Goal: Task Accomplishment & Management: Complete application form

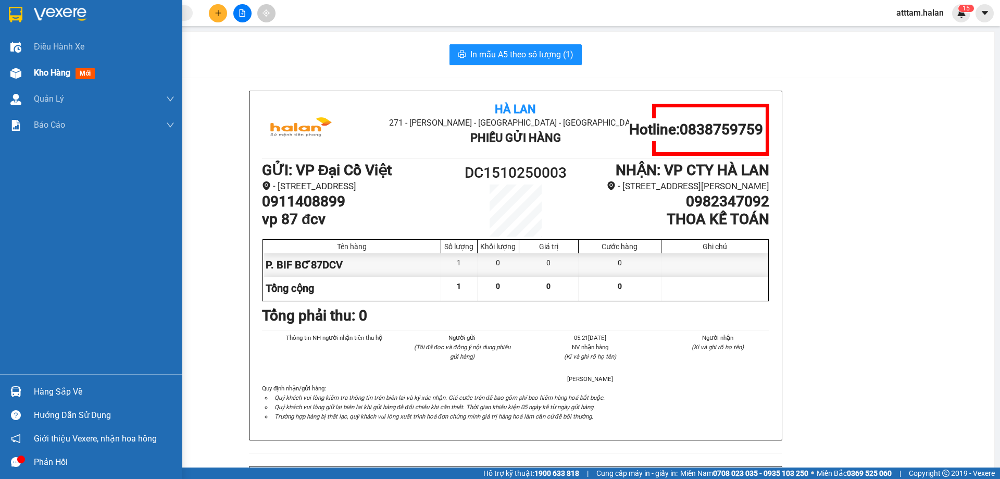
click at [44, 68] on span "Kho hàng" at bounding box center [52, 73] width 36 height 10
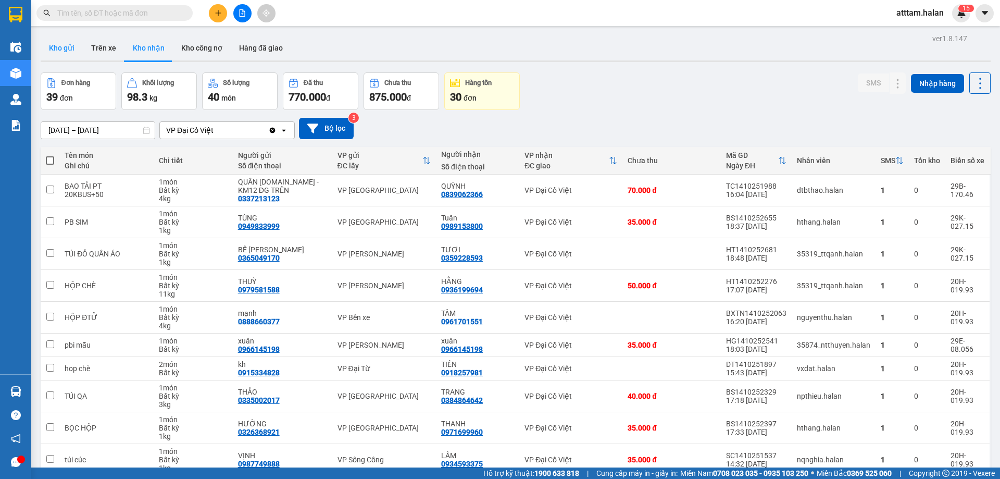
click at [60, 50] on button "Kho gửi" at bounding box center [62, 47] width 42 height 25
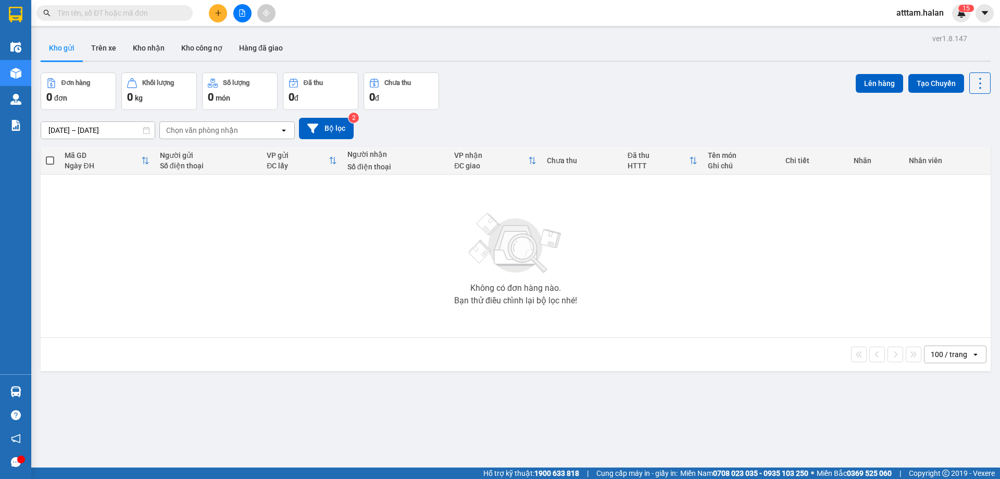
click at [60, 47] on button "Kho gửi" at bounding box center [62, 47] width 42 height 25
click at [973, 81] on icon at bounding box center [980, 83] width 15 height 15
click at [964, 151] on span "Làm mới" at bounding box center [957, 149] width 29 height 10
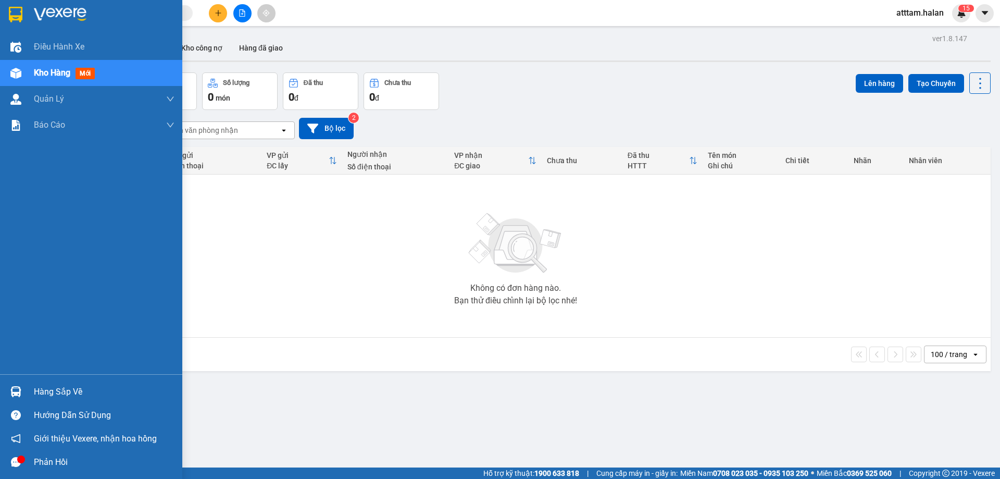
click at [36, 68] on span "Kho hàng" at bounding box center [52, 73] width 36 height 10
click at [44, 70] on span "Kho hàng" at bounding box center [52, 73] width 36 height 10
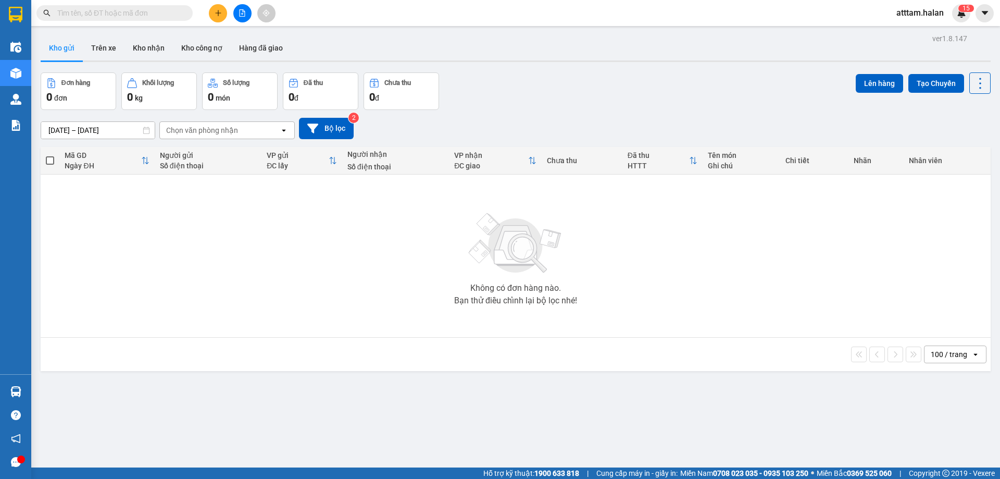
drag, startPoint x: 95, startPoint y: 8, endPoint x: 89, endPoint y: 8, distance: 5.7
click at [93, 8] on input "text" at bounding box center [118, 12] width 123 height 11
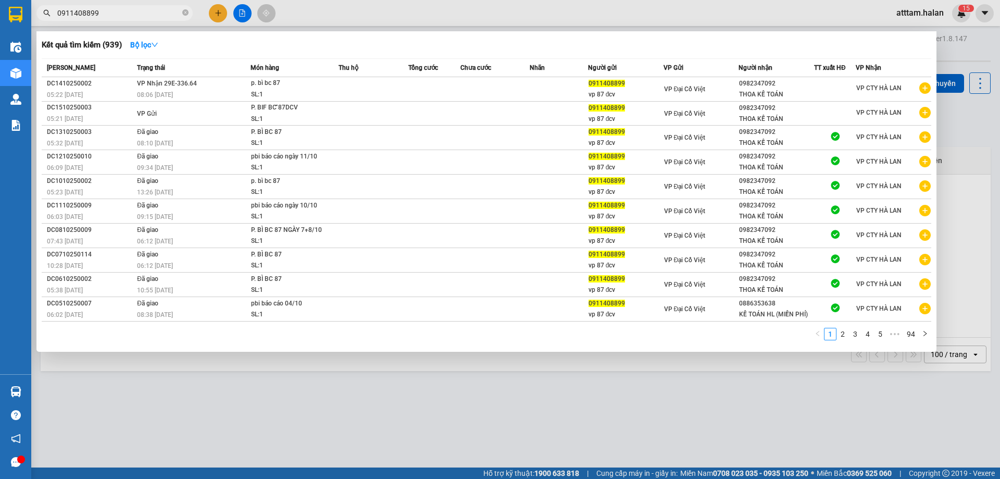
type input "0911408899"
click at [971, 136] on div at bounding box center [500, 239] width 1000 height 479
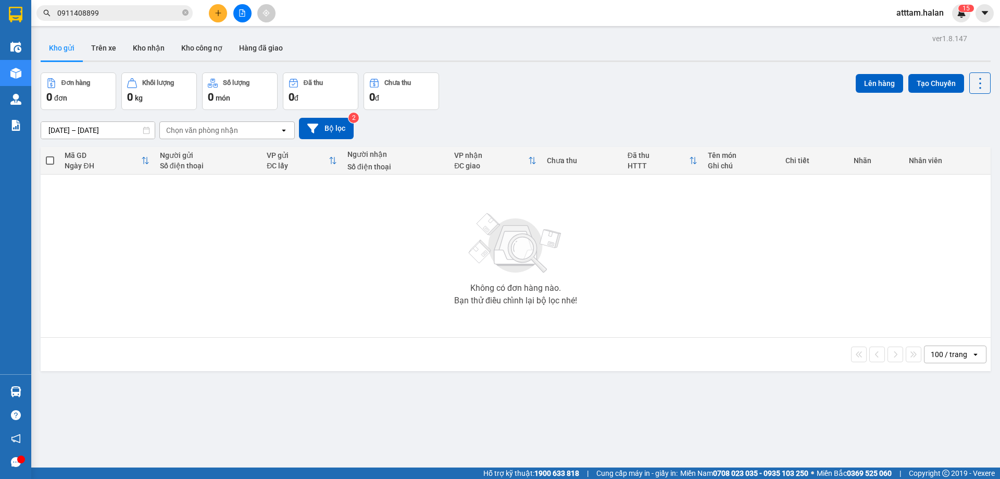
click at [972, 355] on icon "open" at bounding box center [976, 354] width 8 height 8
click at [58, 131] on input "[DATE] – [DATE]" at bounding box center [98, 130] width 114 height 17
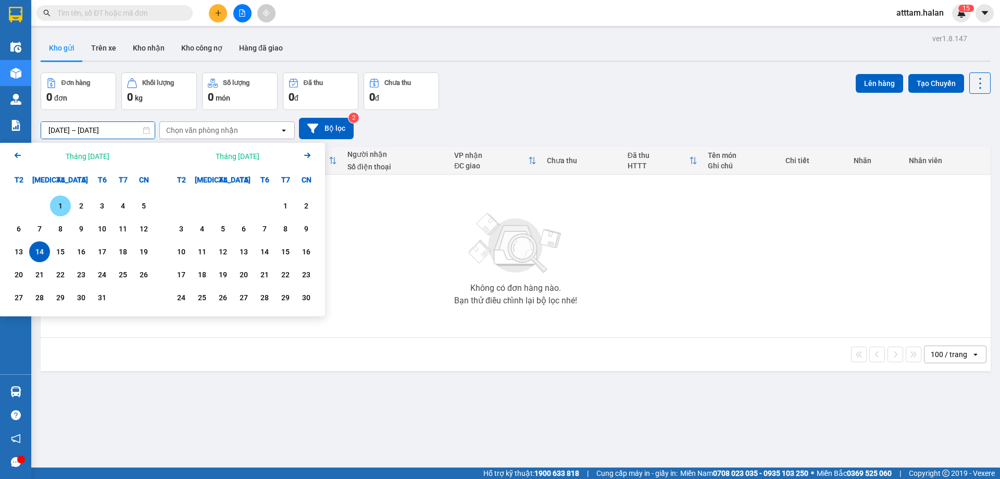
click at [63, 206] on div "1" at bounding box center [60, 206] width 15 height 13
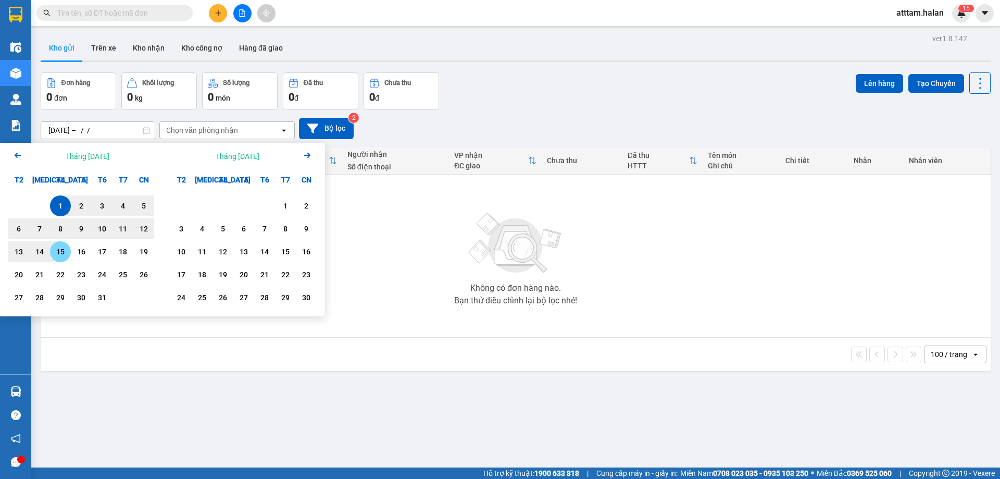
click at [59, 250] on div "15" at bounding box center [60, 251] width 15 height 13
type input "01/10/2025 – 15/10/2025"
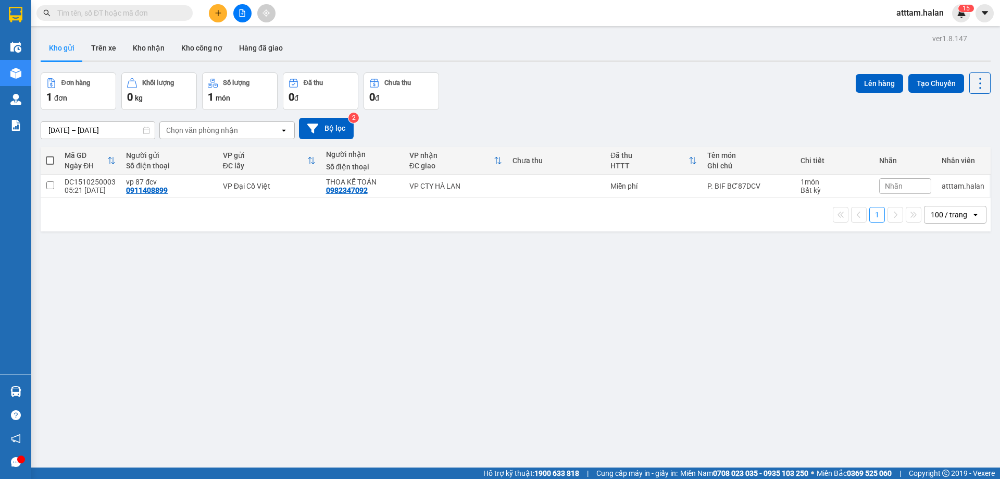
click at [49, 161] on span at bounding box center [50, 160] width 8 height 8
click at [50, 155] on input "checkbox" at bounding box center [50, 155] width 0 height 0
checkbox input "true"
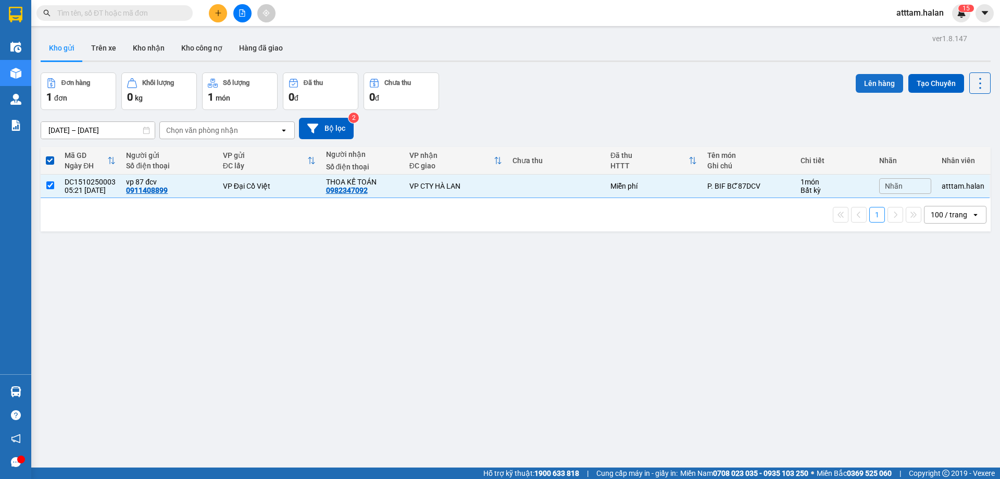
click at [863, 79] on button "Lên hàng" at bounding box center [879, 83] width 47 height 19
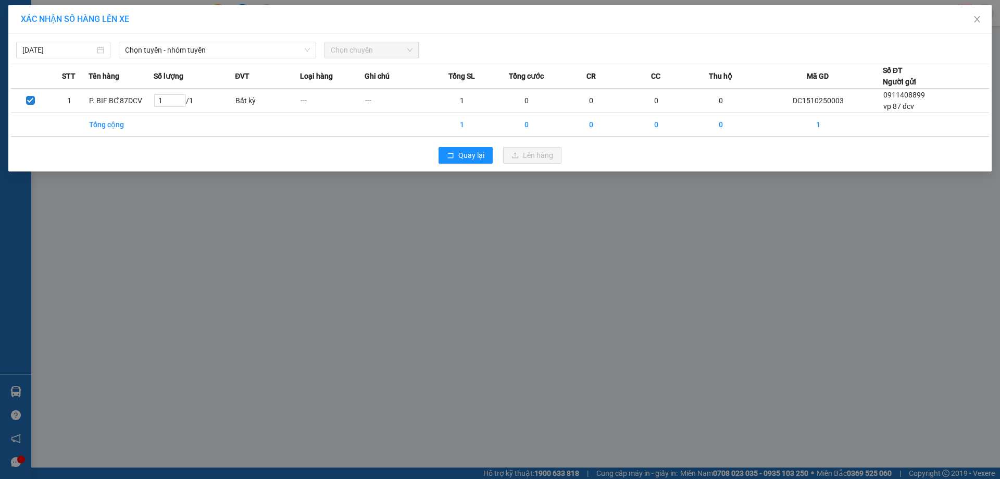
click at [153, 34] on div "15/10/2025 Chọn tuyến - nhóm tuyến Chọn chuyến STT Tên hàng Số lượng ĐVT Loại h…" at bounding box center [500, 103] width 984 height 138
click at [151, 48] on span "Chọn tuyến - nhóm tuyến" at bounding box center [217, 50] width 185 height 16
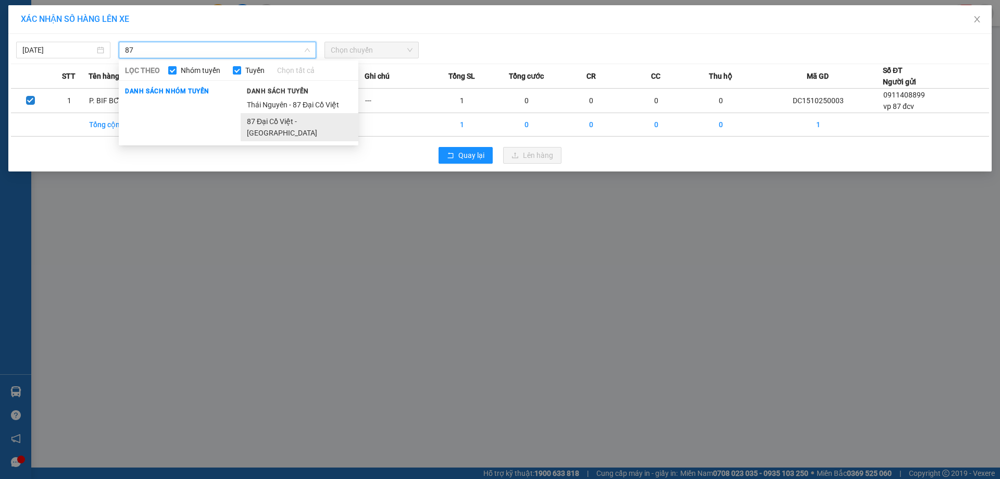
type input "87"
click at [277, 121] on li "87 Đại Cồ Việt - Thái Nguyên" at bounding box center [300, 127] width 118 height 28
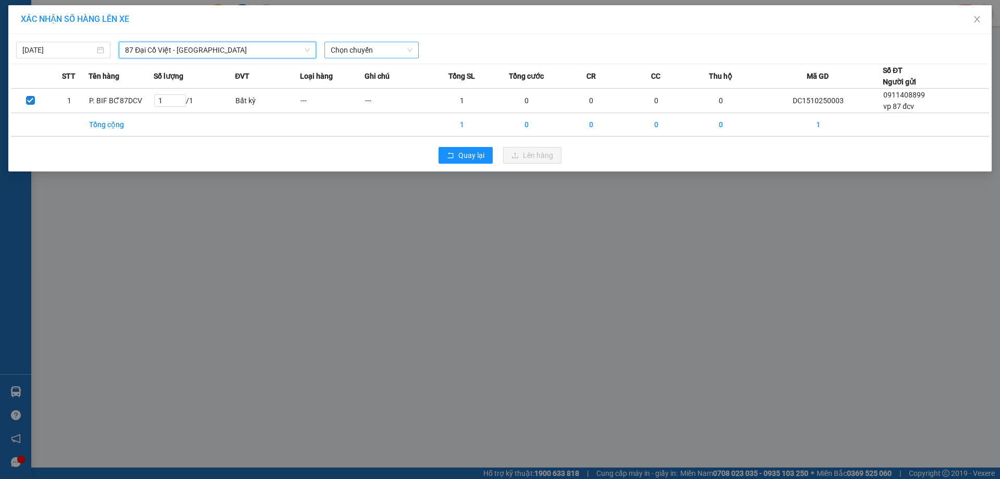
click at [391, 51] on span "Chọn chuyến" at bounding box center [372, 50] width 82 height 16
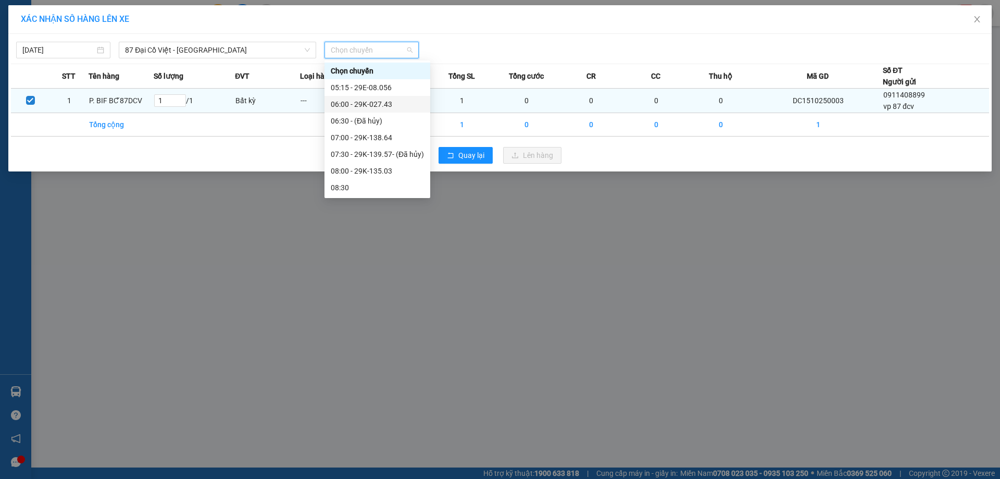
drag, startPoint x: 366, startPoint y: 101, endPoint x: 381, endPoint y: 111, distance: 18.4
click at [365, 101] on div "06:00 - 29K-027.43" at bounding box center [377, 103] width 93 height 11
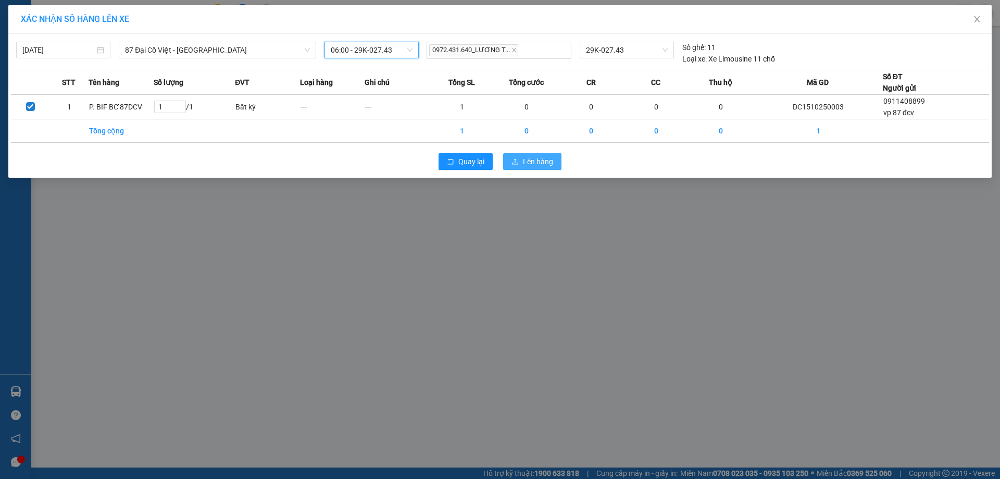
click at [542, 168] on button "Lên hàng" at bounding box center [532, 161] width 58 height 17
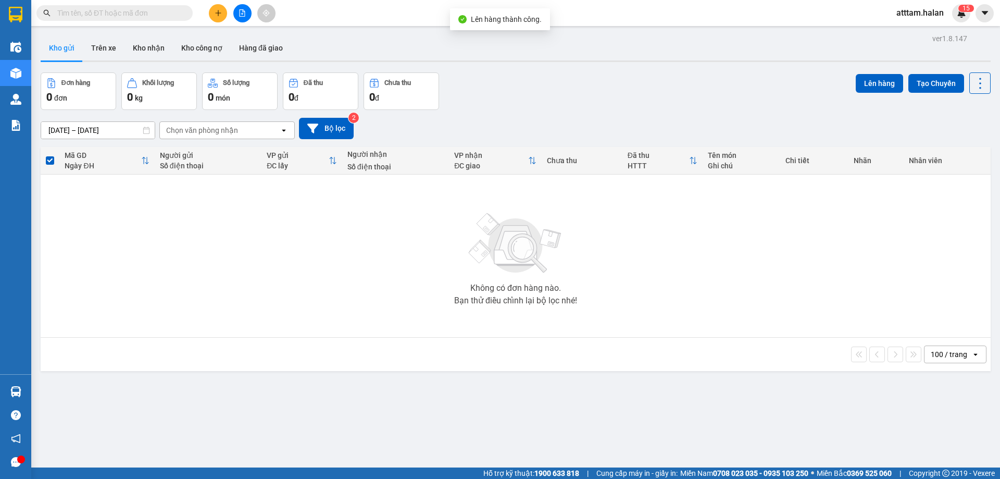
click at [57, 128] on input "01/10/2025 – 15/10/2025" at bounding box center [98, 130] width 114 height 17
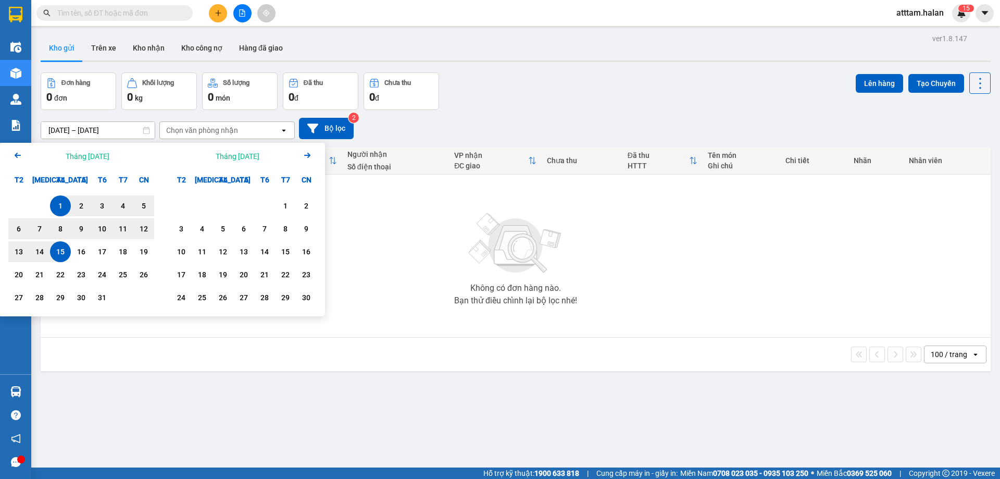
click at [59, 251] on div "15" at bounding box center [60, 251] width 15 height 13
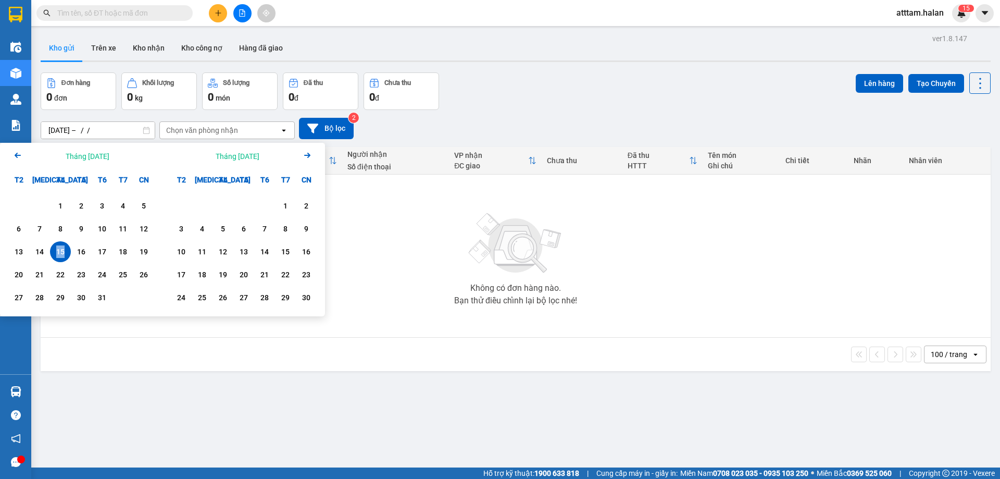
click at [60, 251] on div "15" at bounding box center [60, 251] width 15 height 13
type input "15/10/2025 – 15/10/2025"
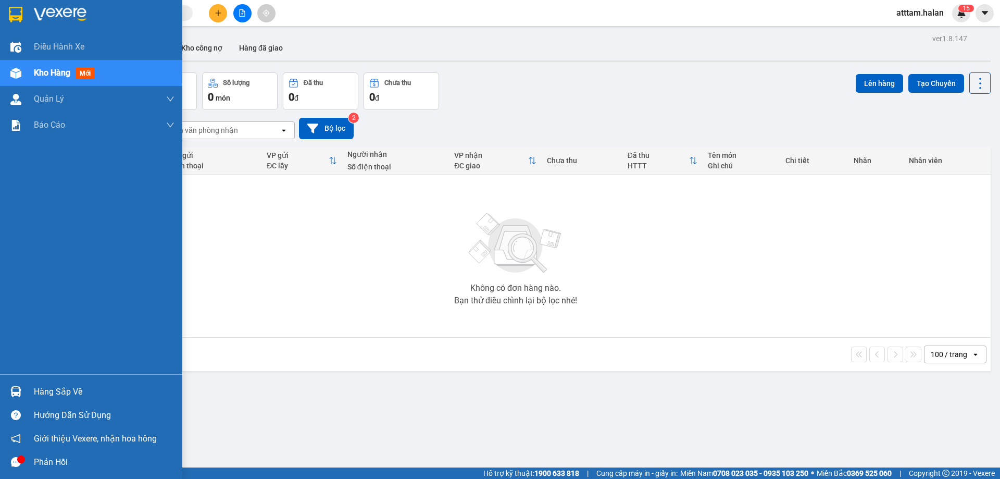
click at [51, 386] on div "Hàng sắp về" at bounding box center [104, 392] width 141 height 16
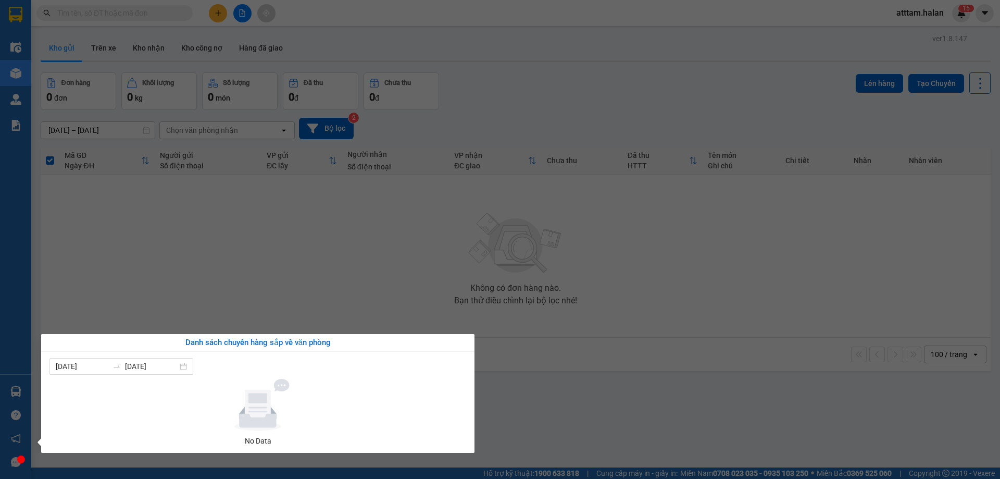
click at [220, 14] on section "Kết quả tìm kiếm ( 0 ) Bộ lọc No Data atttam.halan 1 5 Điều hành xe Kho hàng mớ…" at bounding box center [500, 239] width 1000 height 479
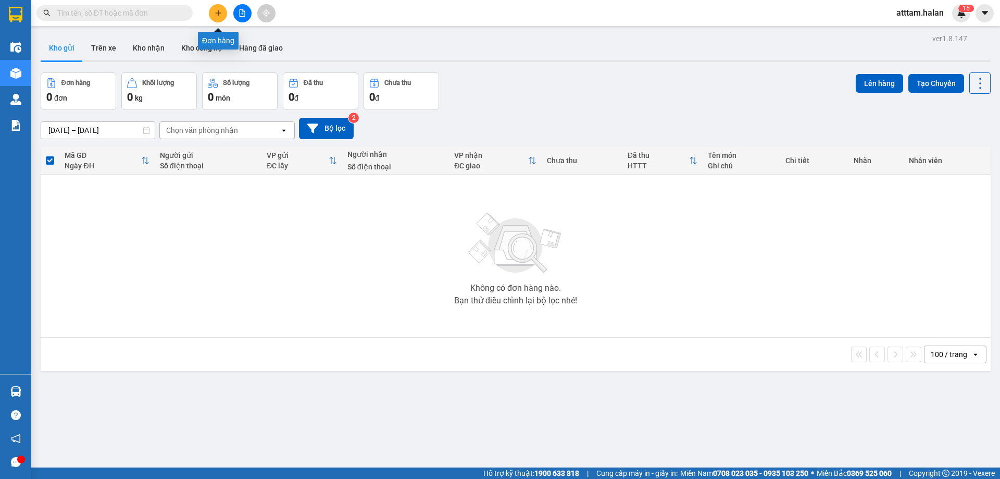
click at [215, 14] on icon "plus" at bounding box center [218, 12] width 7 height 7
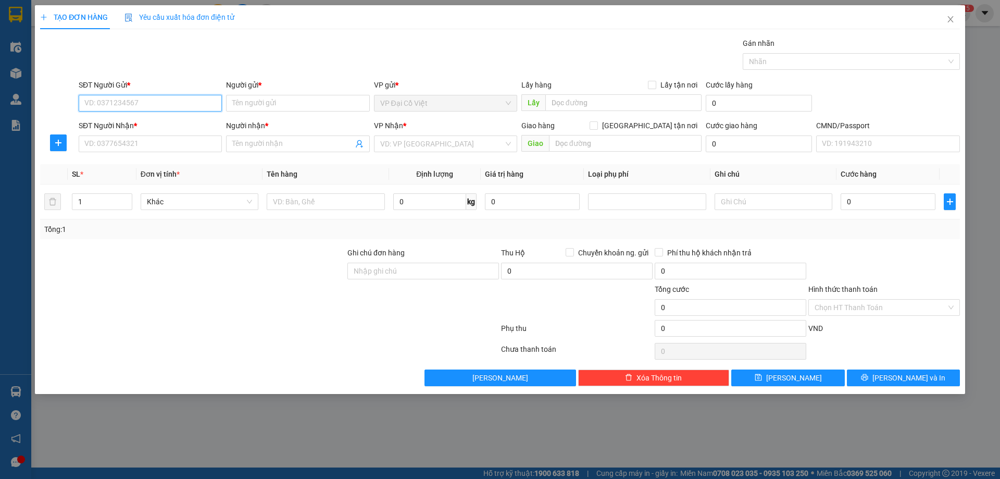
click at [97, 96] on input "SĐT Người Gửi *" at bounding box center [150, 103] width 143 height 17
click at [92, 106] on input "SĐT Người Gửi *" at bounding box center [150, 103] width 143 height 17
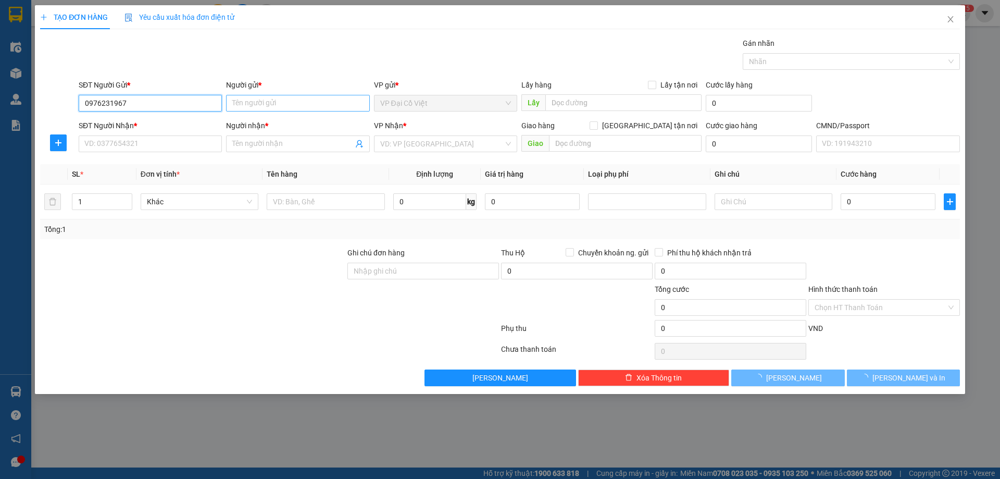
type input "0976231967"
click at [251, 105] on input "Người gửi *" at bounding box center [297, 103] width 143 height 17
click at [259, 108] on input "Người gửi *" at bounding box center [297, 103] width 143 height 17
type input "BÀNG"
drag, startPoint x: 119, startPoint y: 147, endPoint x: 135, endPoint y: 144, distance: 16.4
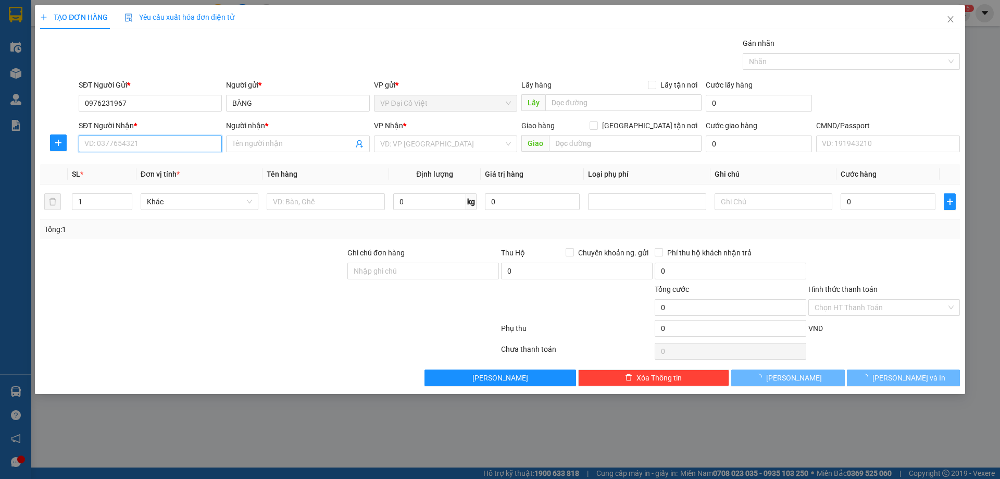
click at [122, 146] on input "SĐT Người Nhận *" at bounding box center [150, 143] width 143 height 17
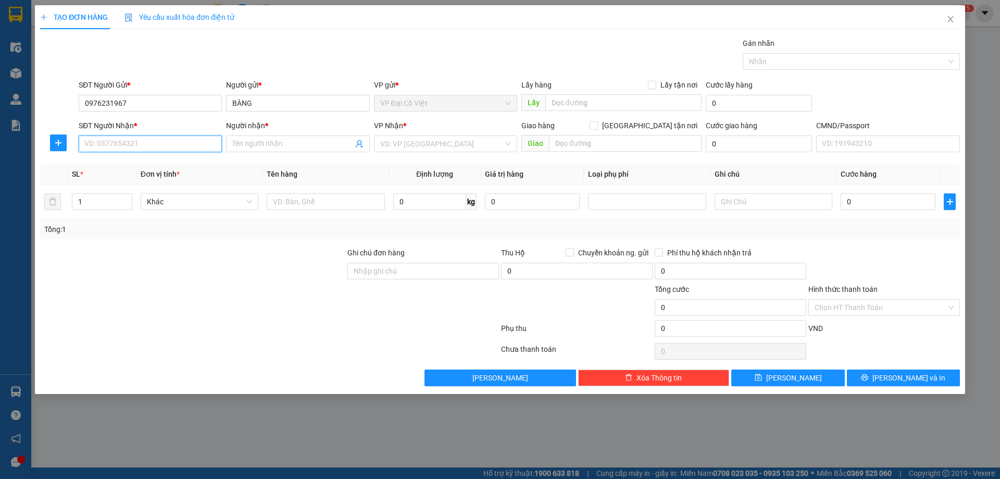
click at [131, 144] on input "SĐT Người Nhận *" at bounding box center [150, 143] width 143 height 17
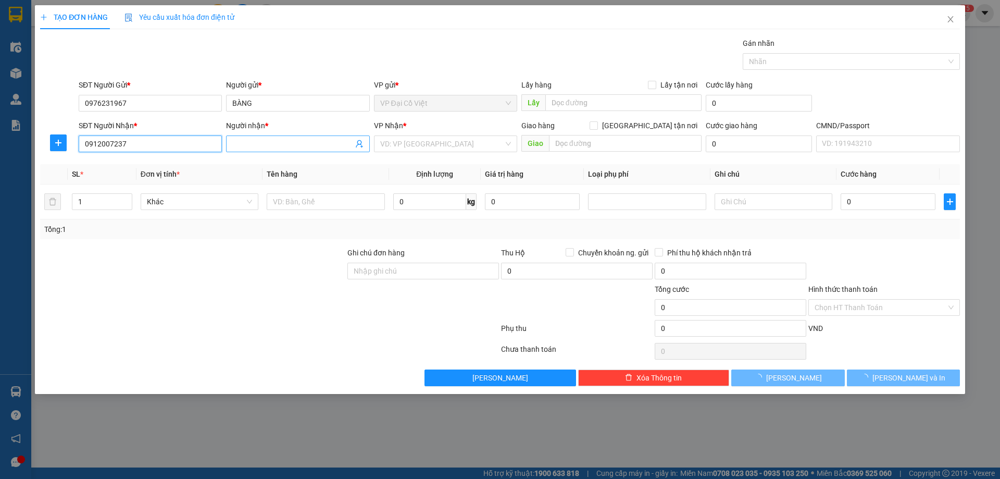
type input "0912007237"
drag, startPoint x: 264, startPoint y: 135, endPoint x: 272, endPoint y: 135, distance: 8.4
click at [266, 135] on span at bounding box center [297, 143] width 143 height 17
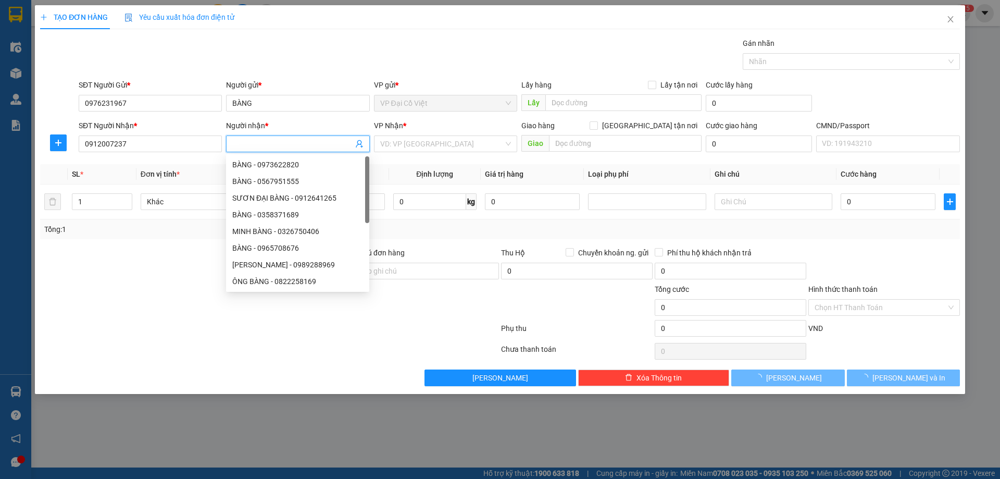
click at [268, 143] on input "Người nhận *" at bounding box center [292, 143] width 120 height 11
type input "KIM"
click at [397, 148] on input "search" at bounding box center [441, 144] width 123 height 16
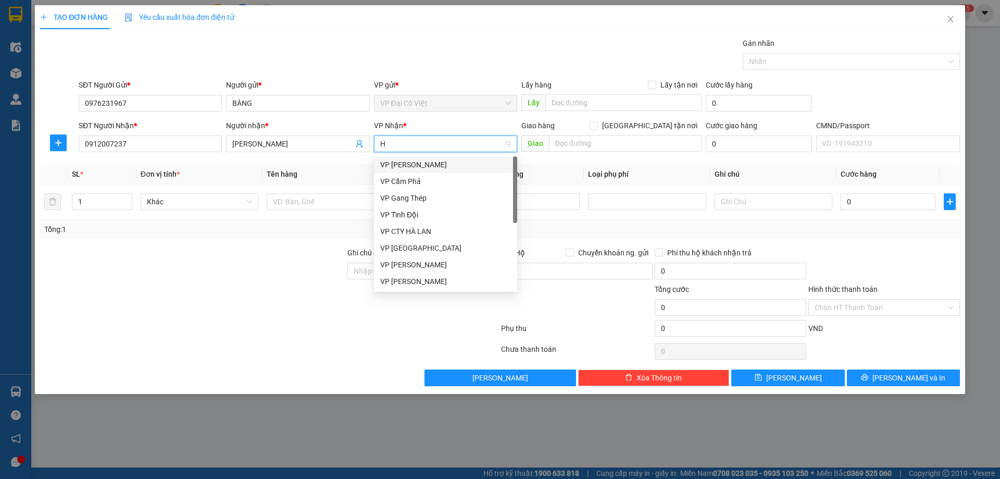
type input "HO"
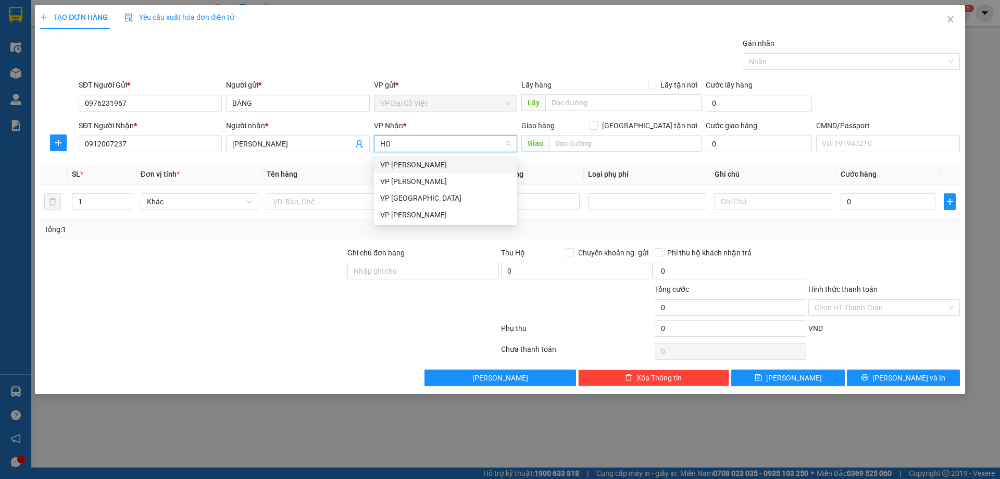
click at [407, 165] on div "VP [PERSON_NAME]" at bounding box center [445, 164] width 131 height 11
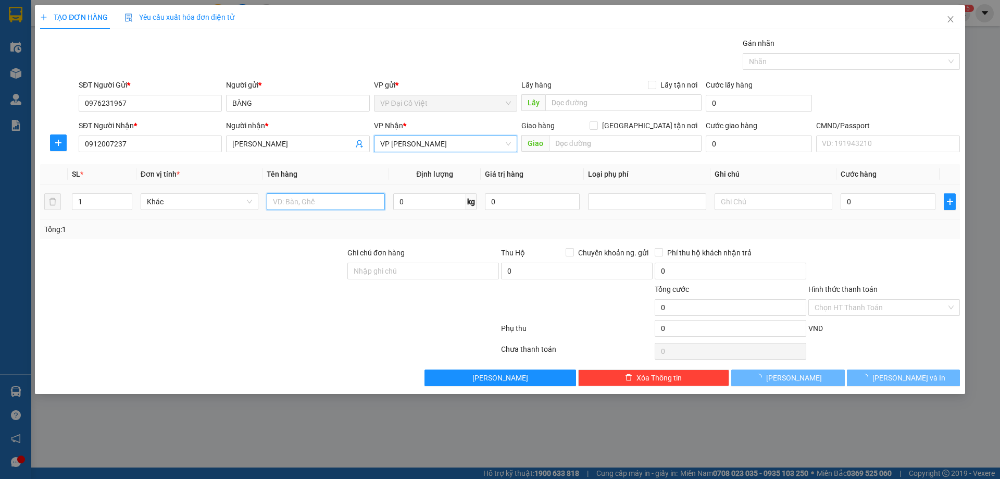
click at [288, 198] on input "text" at bounding box center [326, 201] width 118 height 17
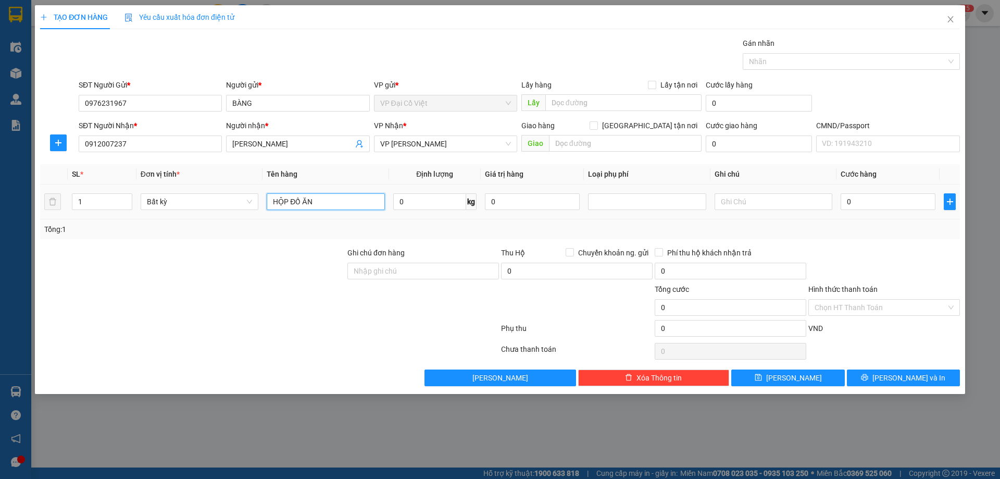
type input "HỘP ĐỒ ĂN"
type input "21"
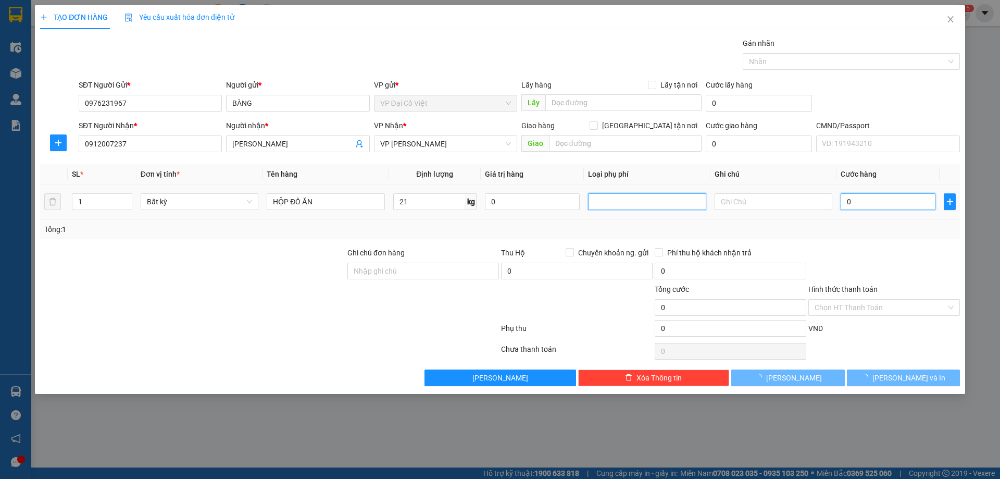
type input "65.000"
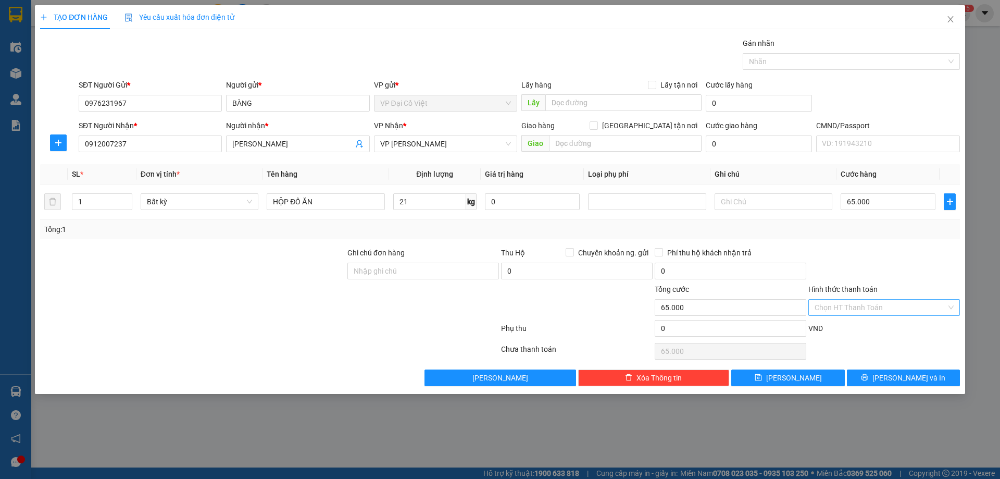
click at [866, 305] on input "Hình thức thanh toán" at bounding box center [881, 308] width 132 height 16
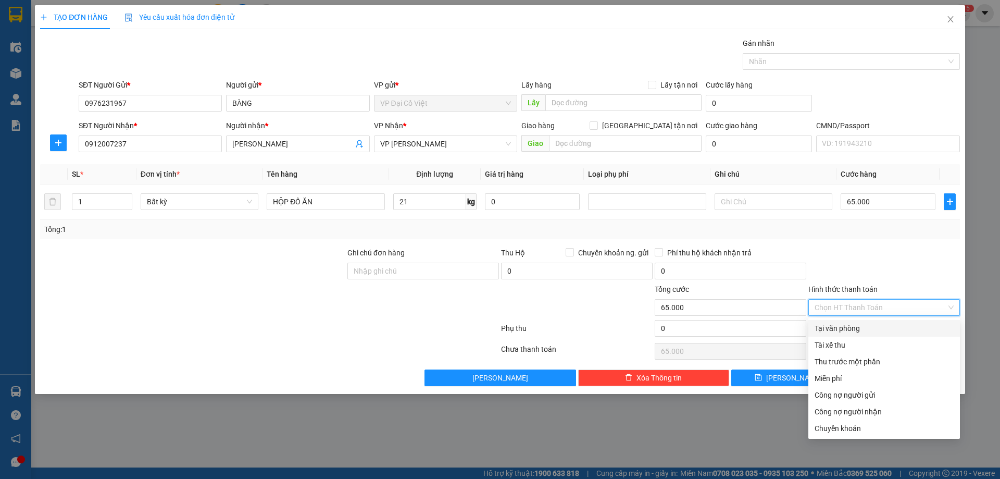
drag, startPoint x: 858, startPoint y: 331, endPoint x: 935, endPoint y: 370, distance: 85.7
click at [860, 331] on div "Tại văn phòng" at bounding box center [884, 327] width 139 height 11
type input "0"
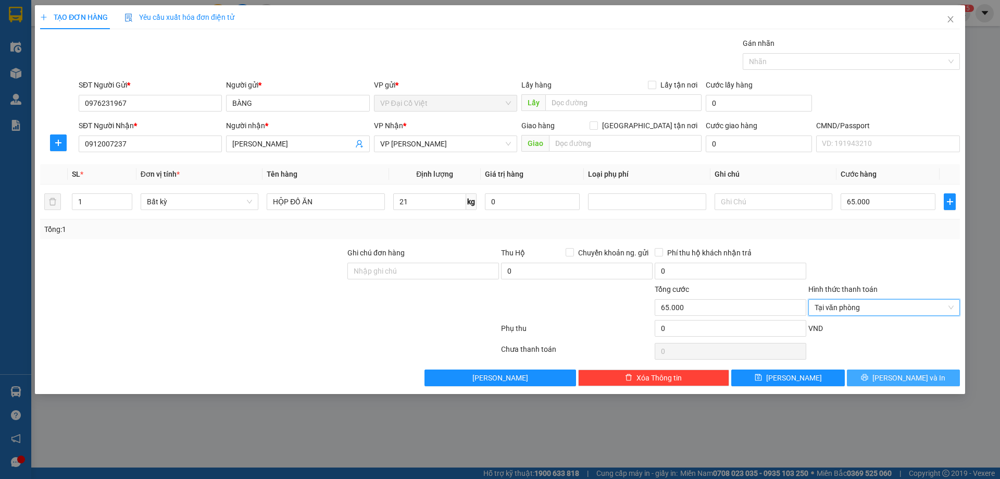
click at [868, 380] on icon "printer" at bounding box center [864, 377] width 7 height 7
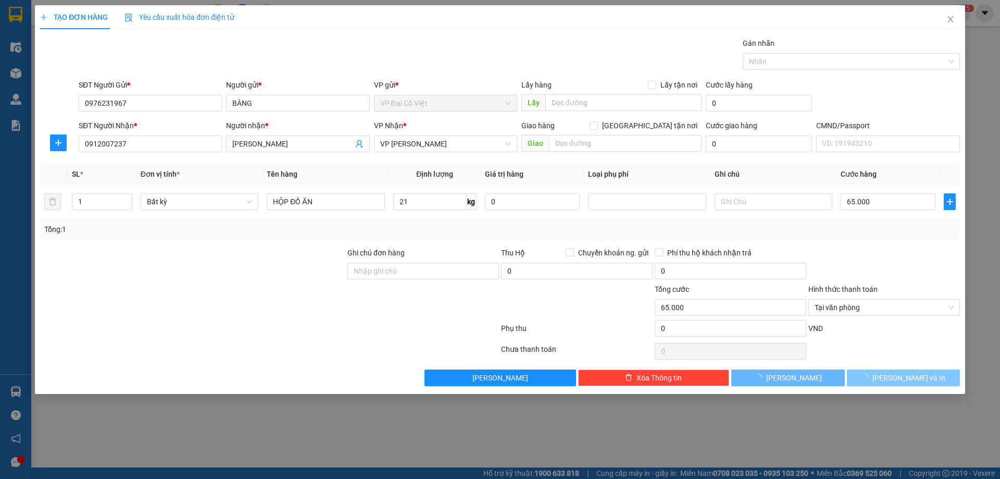
click at [898, 380] on span "Lưu và In" at bounding box center [909, 377] width 73 height 11
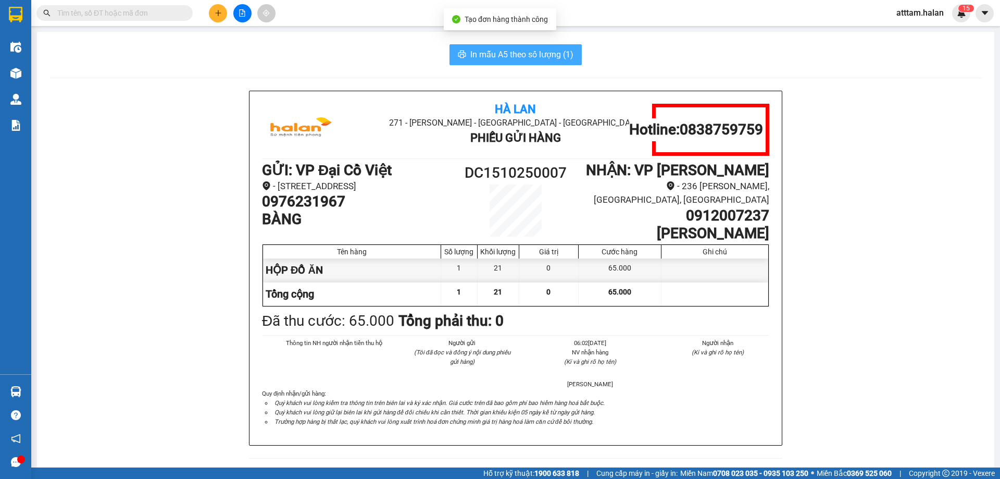
click at [506, 52] on span "In mẫu A5 theo số lượng (1)" at bounding box center [521, 54] width 103 height 13
click at [839, 214] on div "Hà Lan 271 - Dương Tự Minh - Phường Tân Long - Thái Nguyên Phiếu Gửi Hàng Hotli…" at bounding box center [515, 471] width 932 height 761
click at [341, 41] on div "In mẫu A5 theo số lượng (1) Hà Lan 271 - Dương Tự Minh - Phường Tân Long - Thái…" at bounding box center [515, 448] width 957 height 832
